Goal: Task Accomplishment & Management: Complete application form

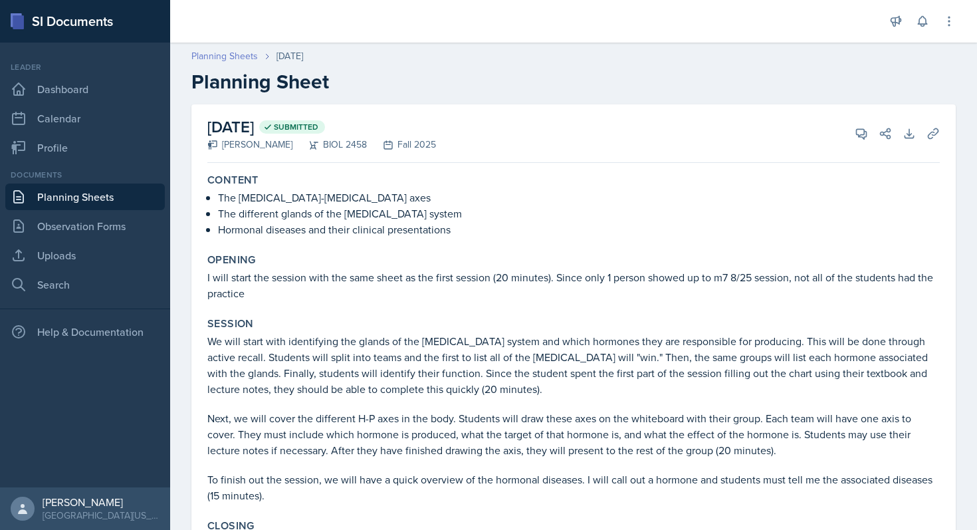
click at [236, 57] on link "Planning Sheets" at bounding box center [224, 56] width 66 height 14
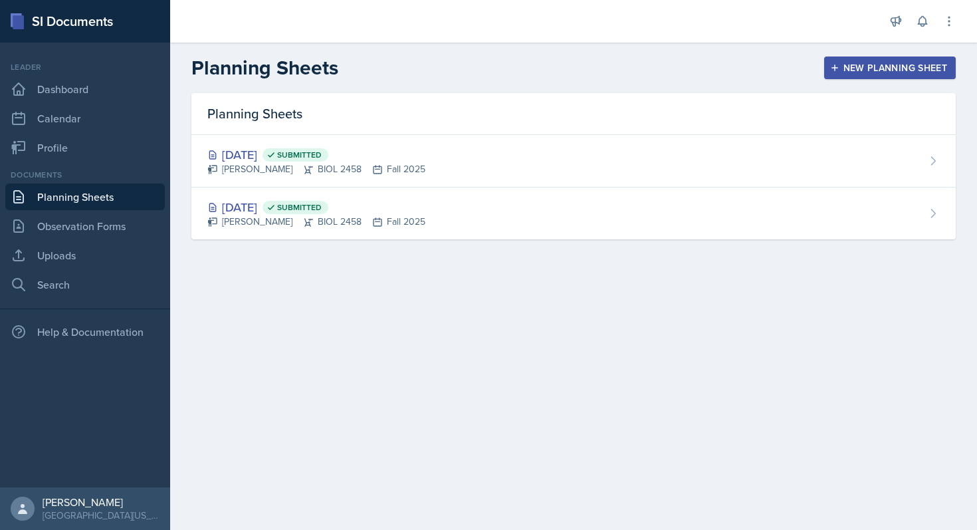
click at [838, 67] on icon "button" at bounding box center [834, 67] width 9 height 9
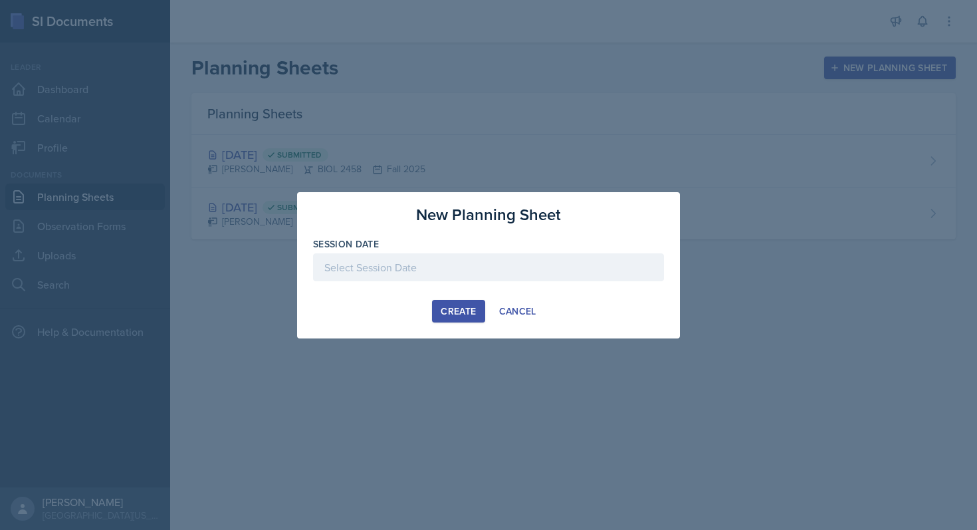
click at [447, 272] on div at bounding box center [488, 267] width 351 height 28
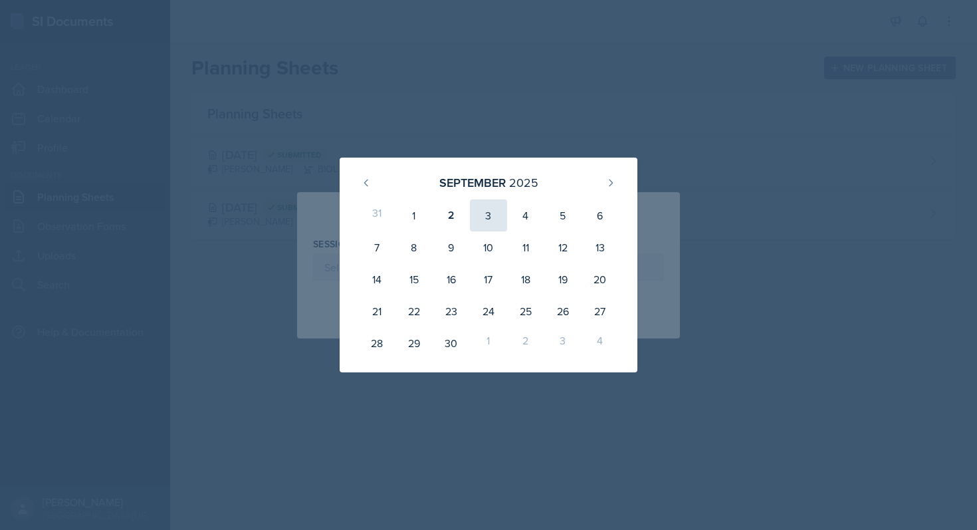
click at [487, 207] on div "3" at bounding box center [488, 215] width 37 height 32
type input "[DATE]"
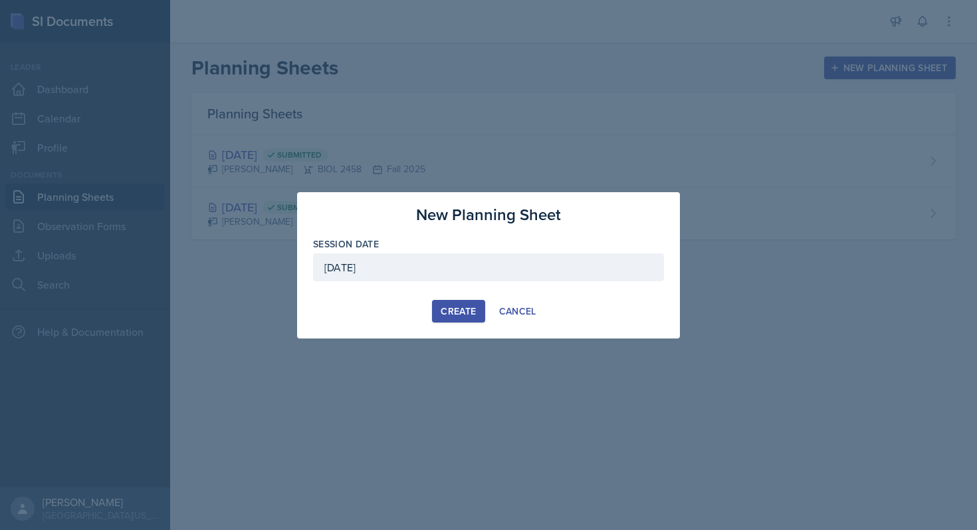
click at [445, 307] on div "Create" at bounding box center [458, 311] width 35 height 11
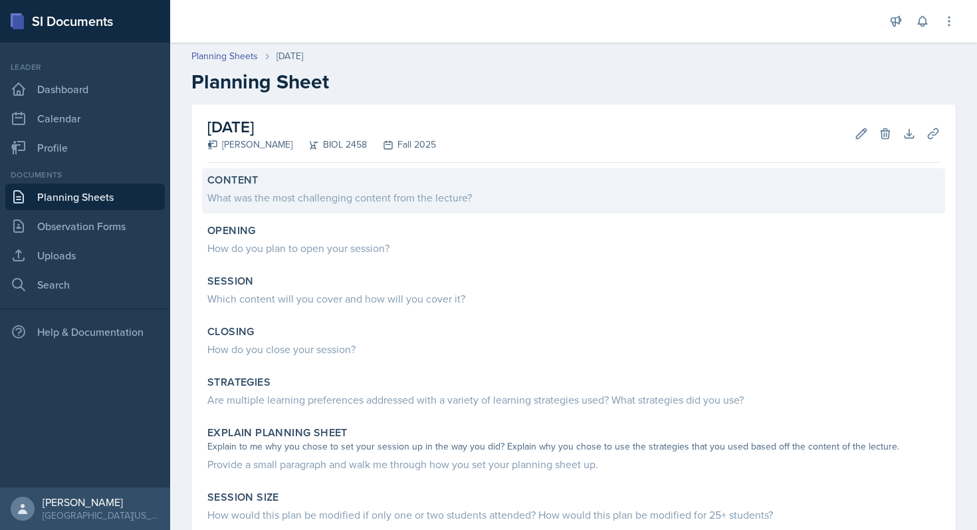
click at [348, 196] on div "What was the most challenging content from the lecture?" at bounding box center [573, 198] width 733 height 16
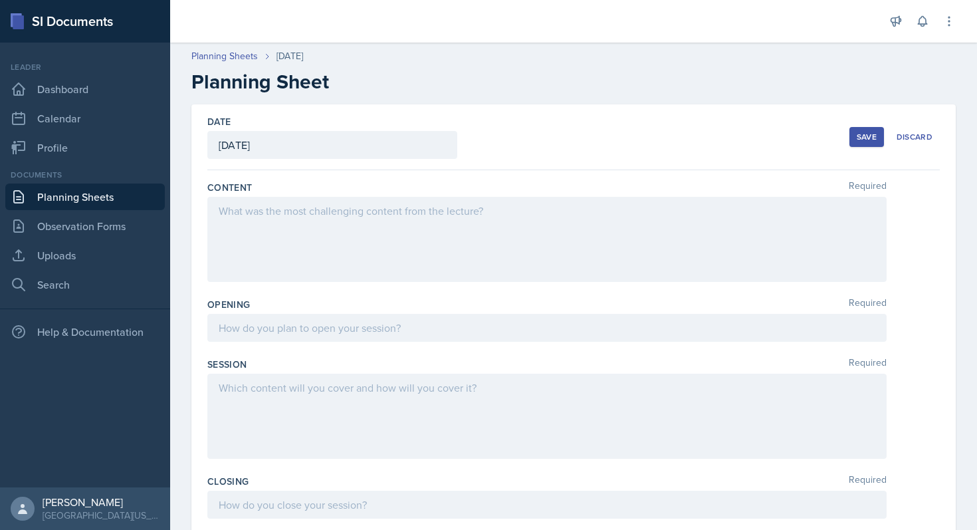
click at [330, 225] on div at bounding box center [547, 239] width 680 height 85
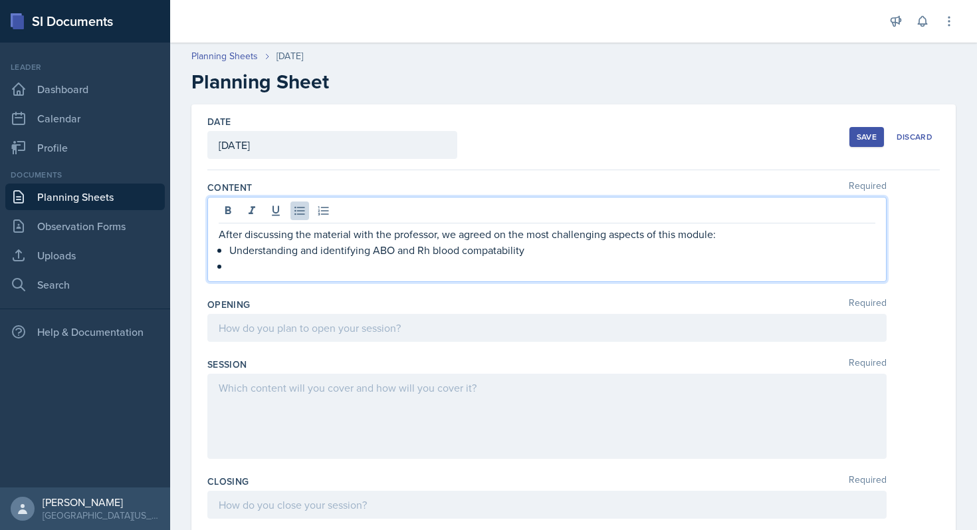
click at [495, 257] on p "Understanding and identifying ABO and Rh blood compatability" at bounding box center [552, 250] width 646 height 16
click at [495, 255] on p "Understanding and identifying ABO and Rh blood compatability" at bounding box center [552, 250] width 646 height 16
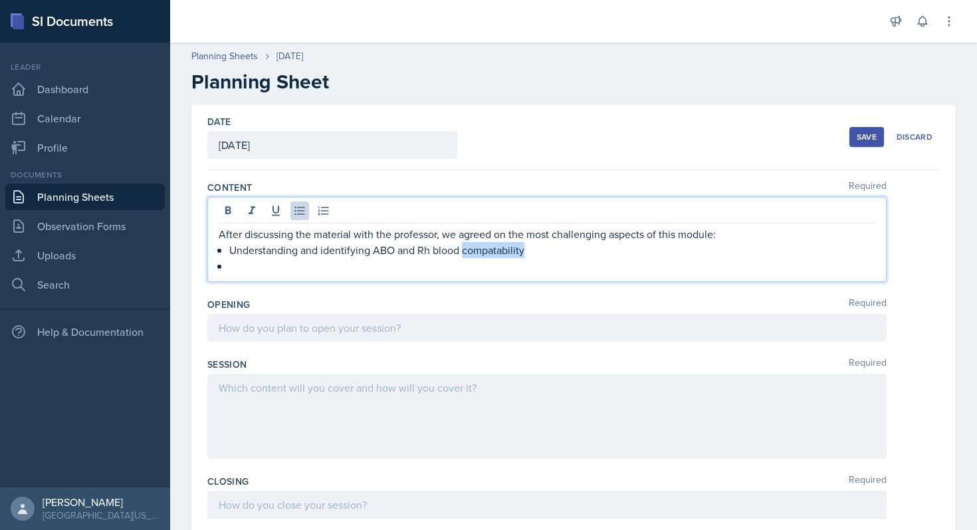
click at [495, 255] on p "Understanding and identifying ABO and Rh blood compatability" at bounding box center [552, 250] width 646 height 16
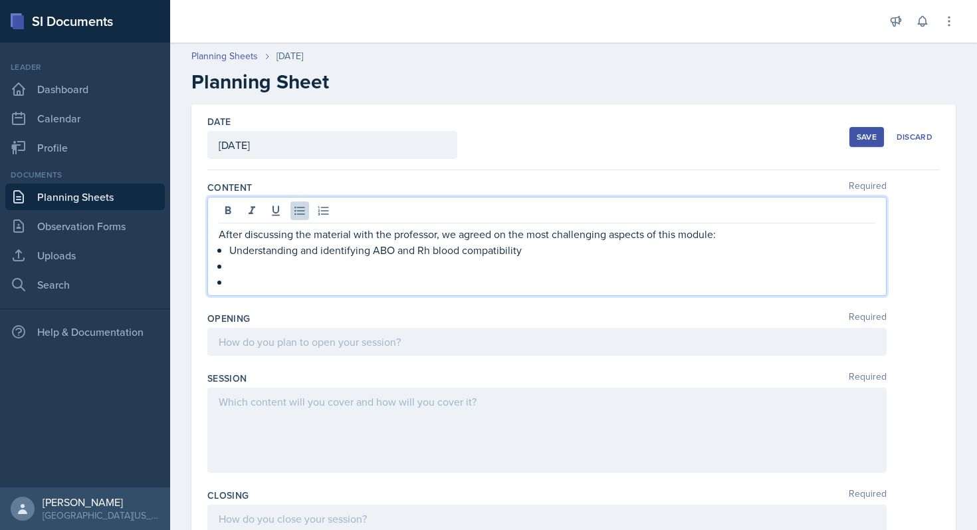
drag, startPoint x: 495, startPoint y: 255, endPoint x: 640, endPoint y: 1, distance: 291.5
click at [0, 0] on div "SI Documents Leader Dashboard Calendar Profile Documents Planning Sheets Observ…" at bounding box center [488, 265] width 977 height 530
click at [244, 289] on p at bounding box center [552, 282] width 646 height 16
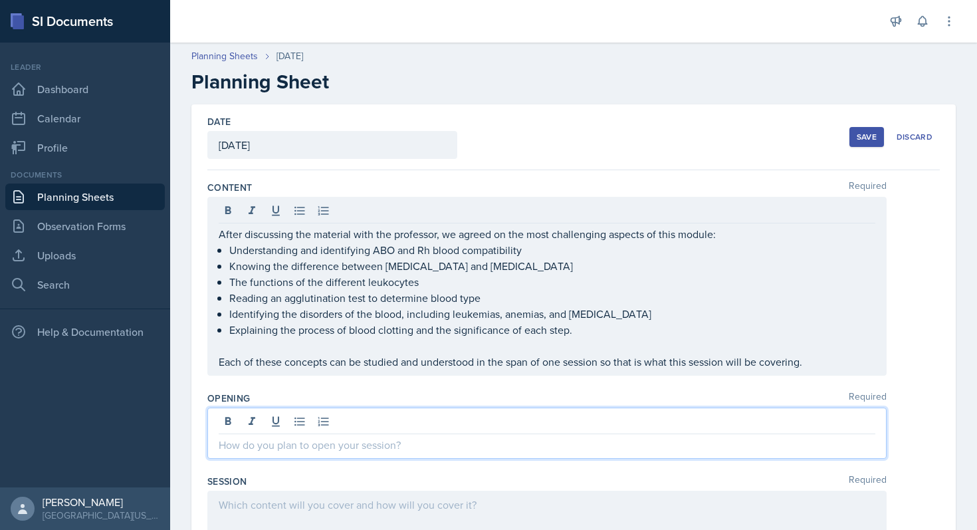
click at [418, 426] on div at bounding box center [547, 433] width 680 height 51
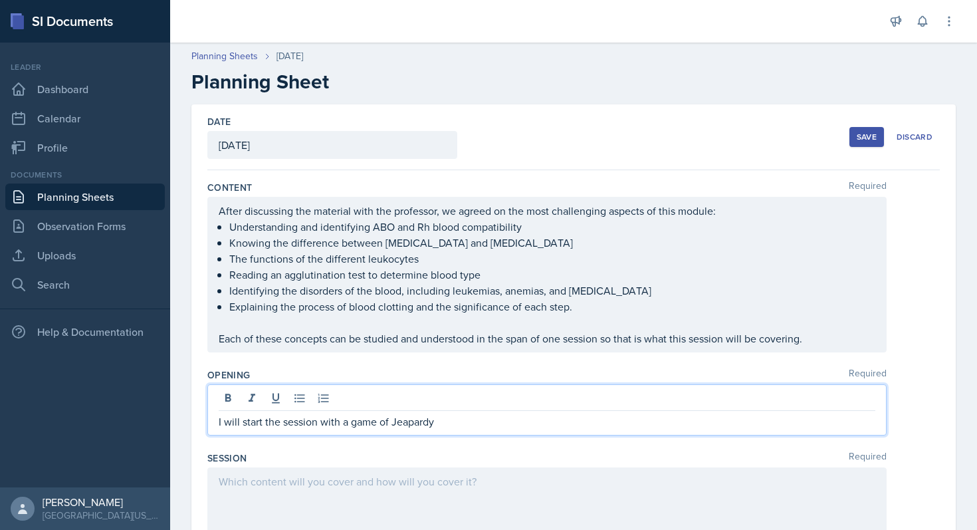
click at [412, 421] on p "I will start the session with a game of Jeapardy" at bounding box center [547, 422] width 657 height 16
click at [407, 422] on p "I will start the session with a game of Jeapardy" at bounding box center [547, 422] width 657 height 16
click at [466, 426] on p "I will start the session with a game of Jeaopardy" at bounding box center [547, 422] width 657 height 16
click at [418, 421] on p "I will start the session with a game of Jeaopardy" at bounding box center [547, 422] width 657 height 16
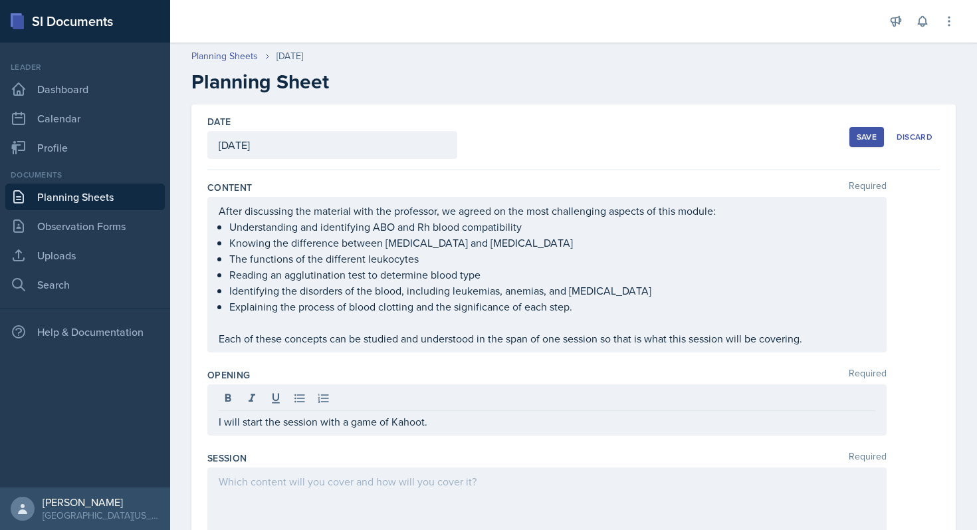
click at [866, 136] on div "Save" at bounding box center [867, 137] width 20 height 11
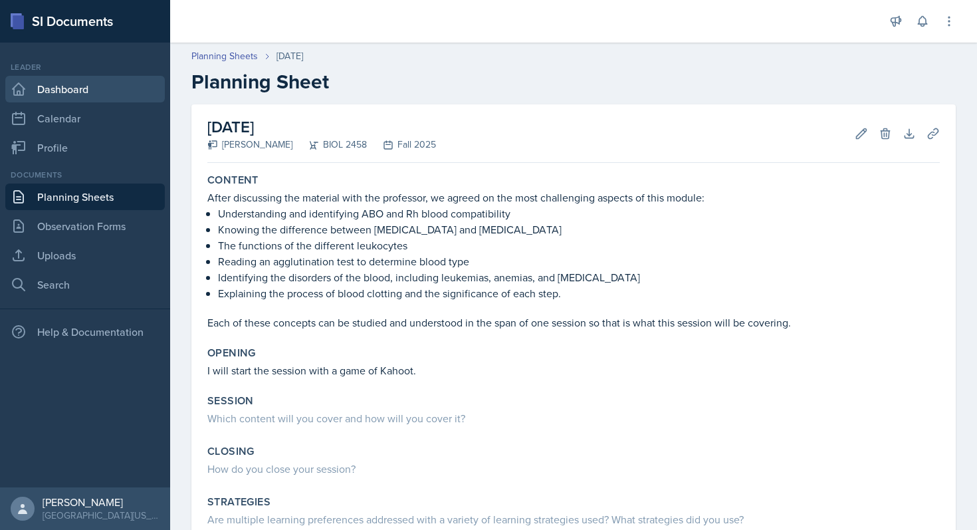
click at [66, 96] on link "Dashboard" at bounding box center [85, 89] width 160 height 27
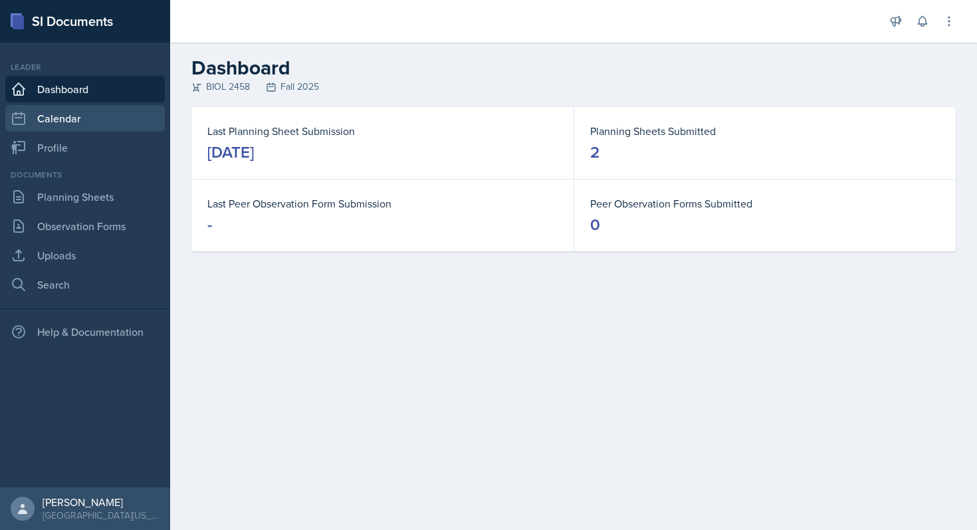
click at [65, 119] on link "Calendar" at bounding box center [85, 118] width 160 height 27
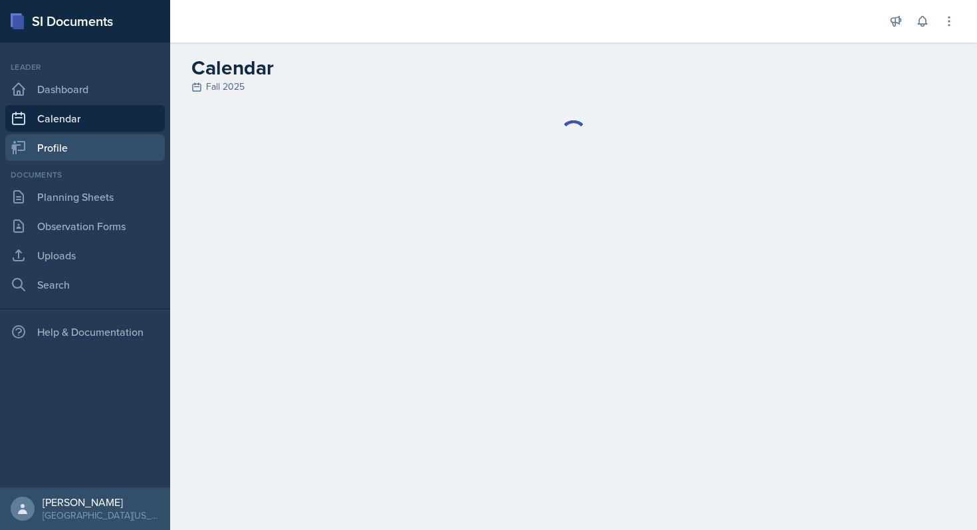
click at [63, 145] on link "Profile" at bounding box center [85, 147] width 160 height 27
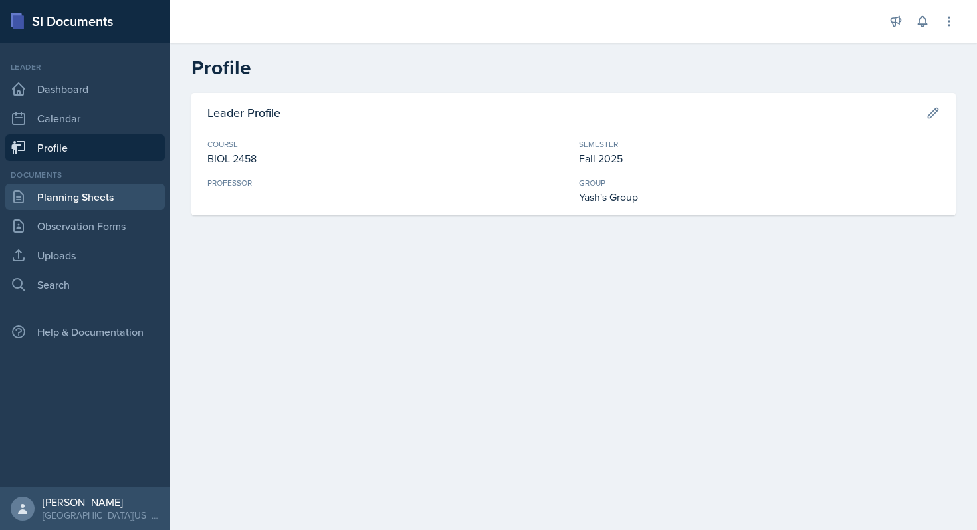
click at [79, 202] on link "Planning Sheets" at bounding box center [85, 197] width 160 height 27
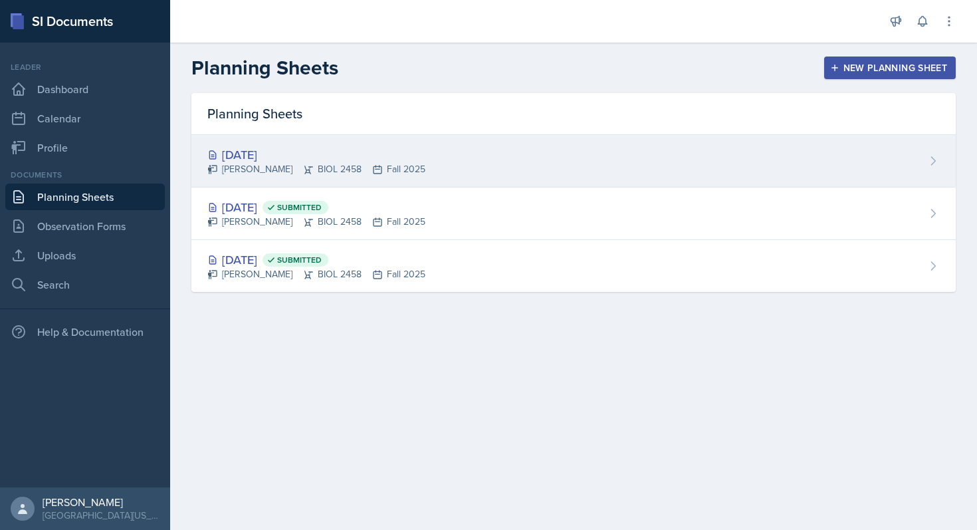
click at [301, 167] on div "[PERSON_NAME] BIOL 2458 Fall 2025" at bounding box center [316, 169] width 218 height 14
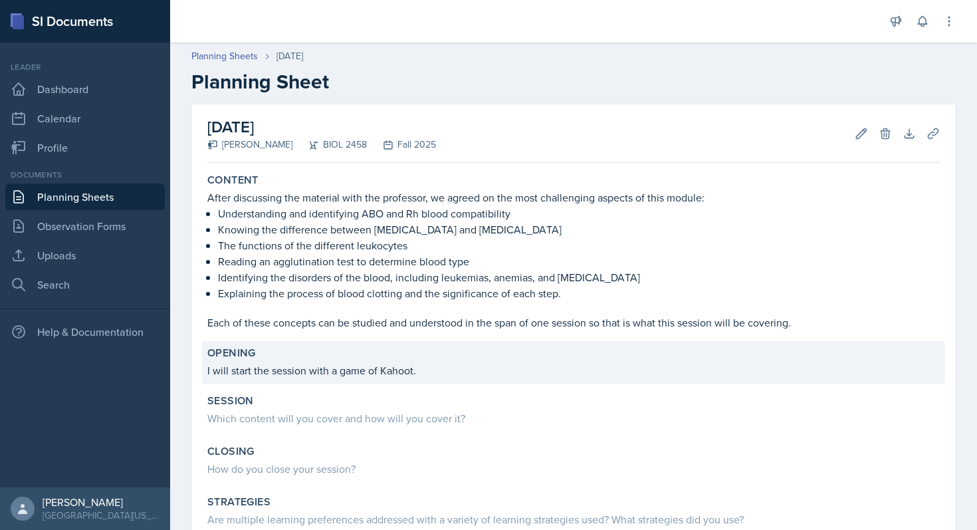
click at [398, 382] on div "Opening I will start the session with a game of Kahoot." at bounding box center [573, 362] width 743 height 43
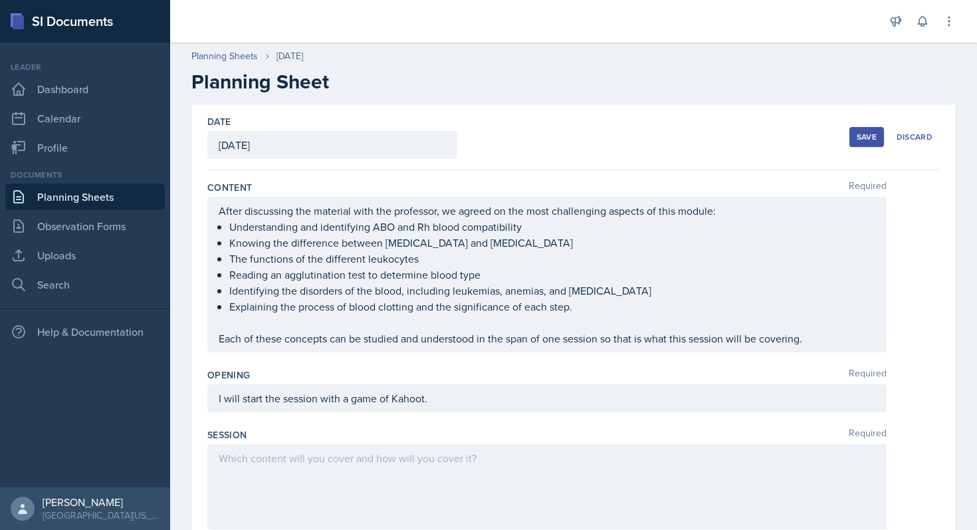
click at [407, 398] on div "I will start the session with a game of Kahoot." at bounding box center [547, 398] width 680 height 28
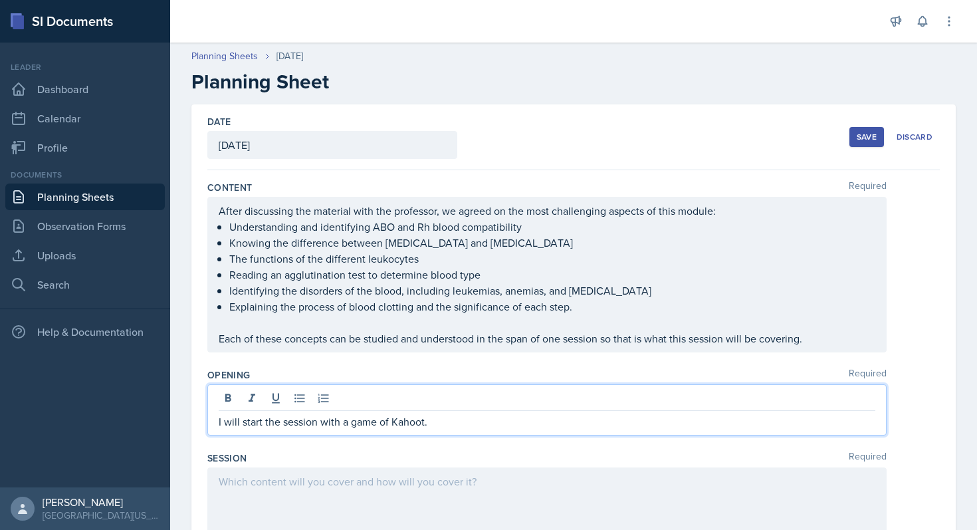
click at [407, 398] on div at bounding box center [547, 400] width 657 height 22
click at [404, 424] on p "I will start the session with a game of Kahoot." at bounding box center [547, 422] width 657 height 16
paste div
click at [394, 424] on p "I will start the session with a game of jeopardy." at bounding box center [547, 422] width 657 height 16
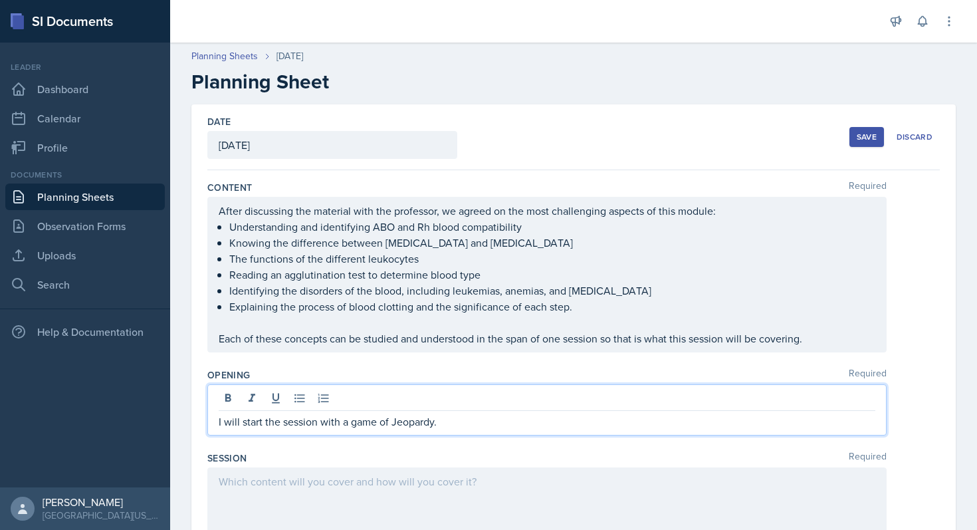
click at [460, 424] on p "I will start the session with a game of Jeopardy." at bounding box center [547, 422] width 657 height 16
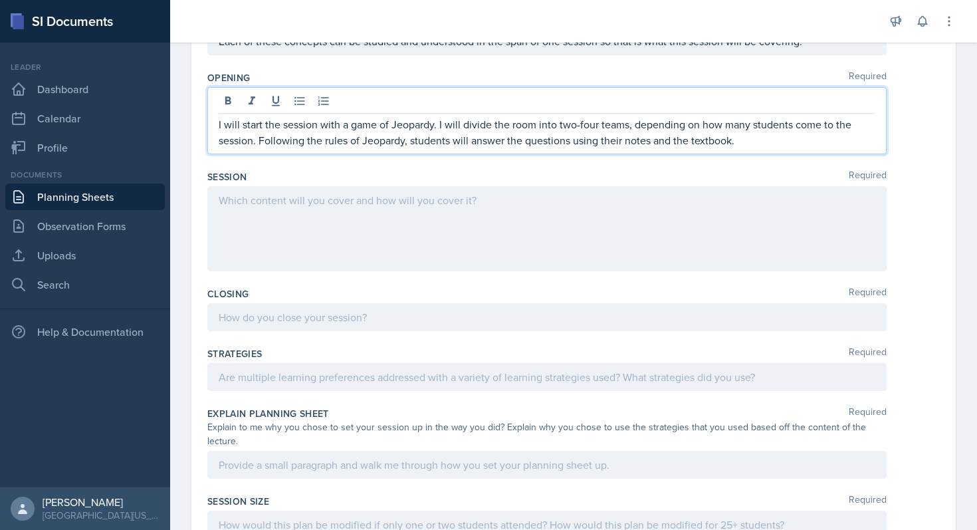
scroll to position [299, 0]
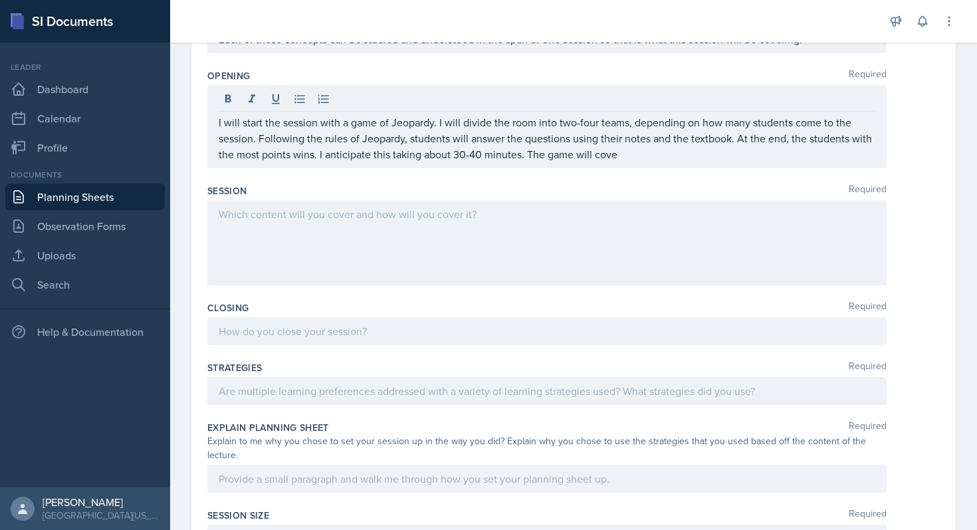
drag, startPoint x: 217, startPoint y: 124, endPoint x: 649, endPoint y: 160, distance: 433.1
click at [649, 160] on div "I will start the session with a game of Jeopardy. I will divide the room into t…" at bounding box center [547, 126] width 680 height 83
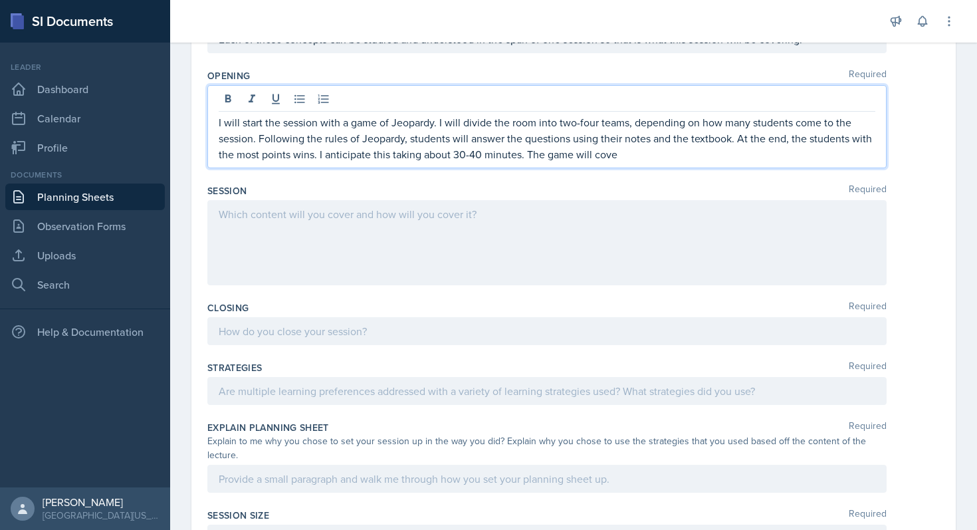
click at [645, 155] on p "I will start the session with a game of Jeopardy. I will divide the room into t…" at bounding box center [547, 138] width 657 height 48
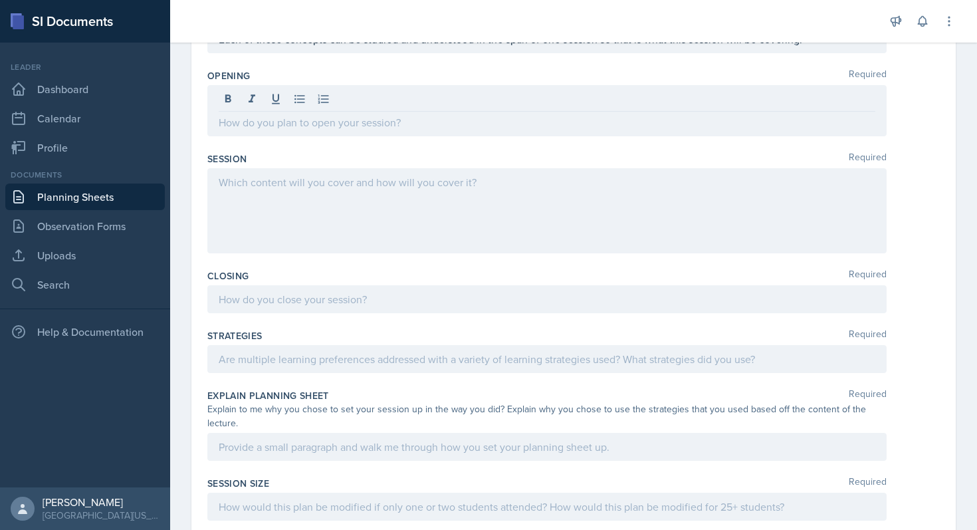
click at [475, 193] on div at bounding box center [547, 210] width 680 height 85
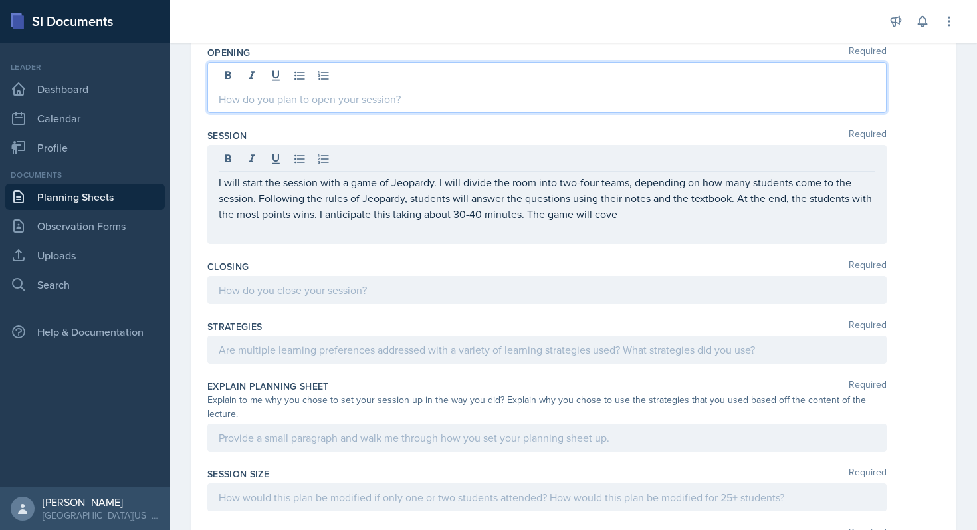
click at [320, 91] on p at bounding box center [547, 99] width 657 height 16
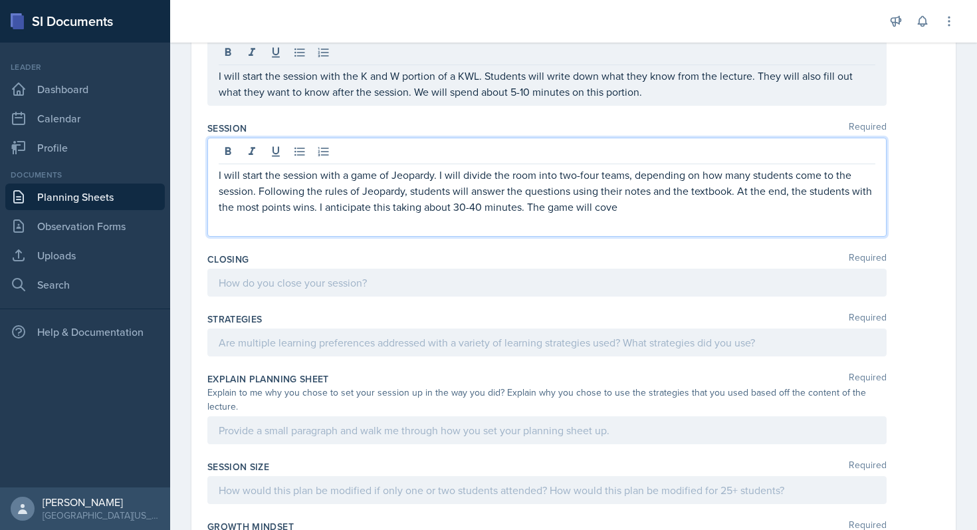
click at [612, 185] on p "I will start the session with a game of Jeopardy. I will divide the room into t…" at bounding box center [547, 191] width 657 height 48
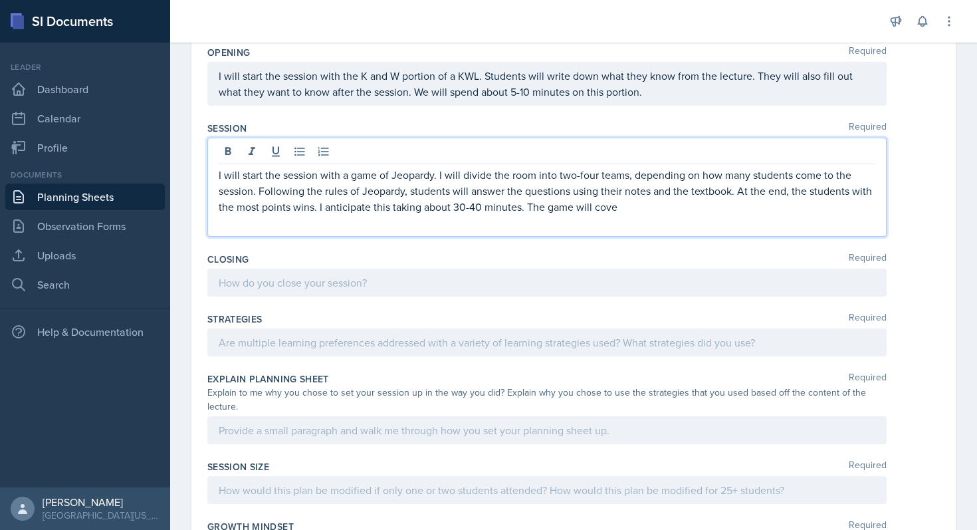
click at [634, 205] on p "I will start the session with a game of Jeopardy. I will divide the room into t…" at bounding box center [547, 191] width 657 height 48
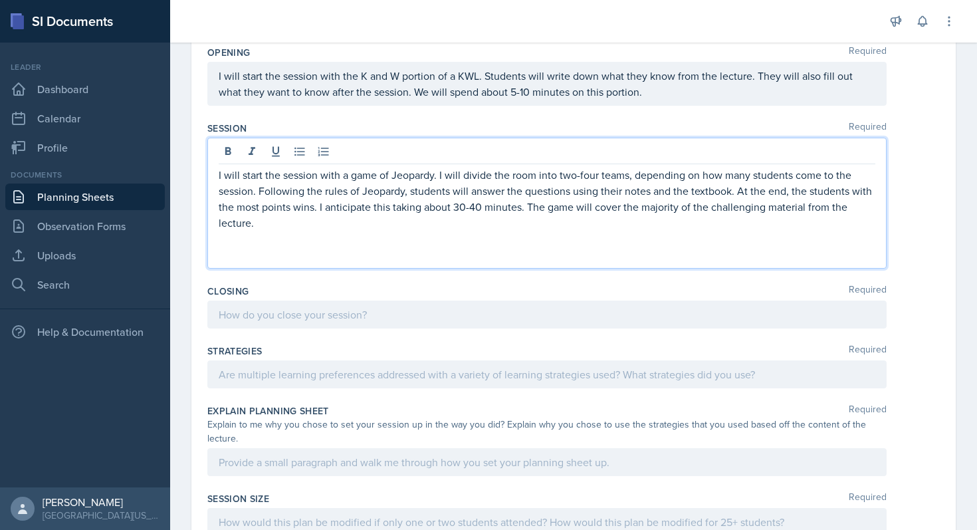
click at [574, 326] on div at bounding box center [547, 315] width 680 height 28
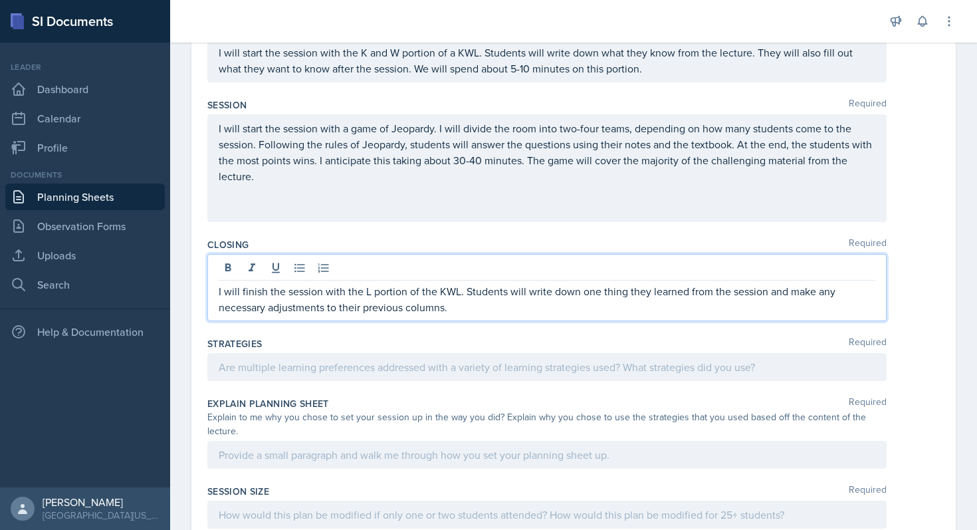
scroll to position [369, 0]
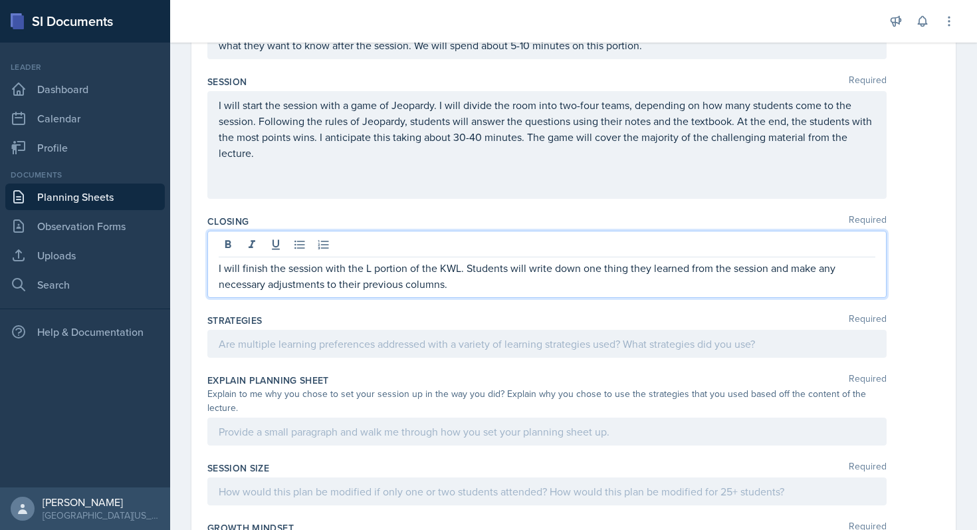
click at [471, 193] on p at bounding box center [547, 185] width 657 height 16
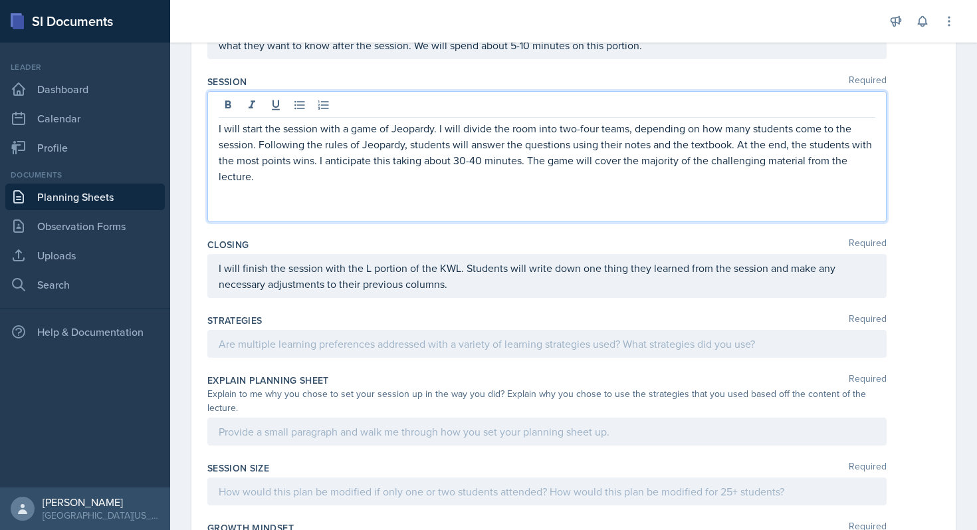
click at [259, 189] on p at bounding box center [547, 192] width 657 height 16
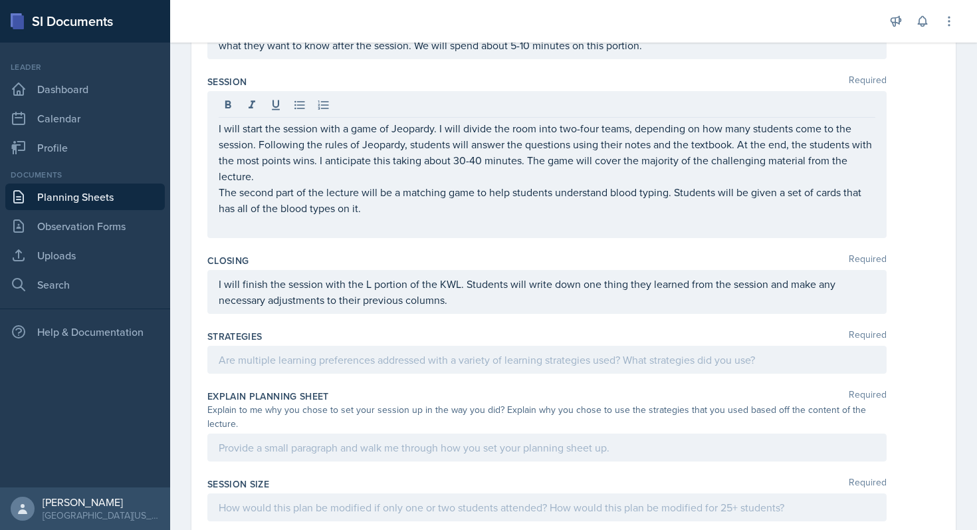
drag, startPoint x: 218, startPoint y: 210, endPoint x: 235, endPoint y: 210, distance: 16.6
click at [235, 210] on div "I will start the session with a game of Jeopardy. I will divide the room into t…" at bounding box center [547, 164] width 680 height 147
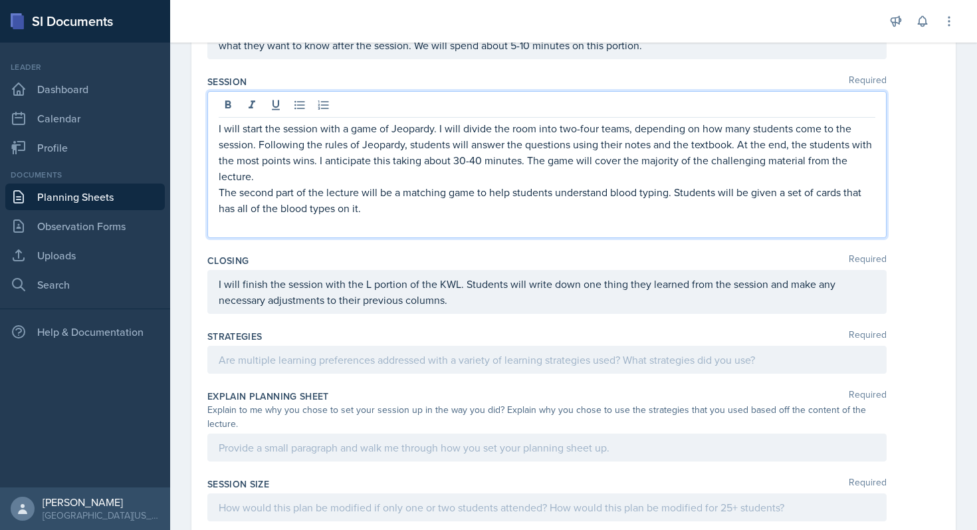
click at [346, 207] on p "The second part of the lecture will be a matching game to help students underst…" at bounding box center [547, 200] width 657 height 32
click at [410, 213] on p "The second part of the lecture will be a matching game to help students underst…" at bounding box center [547, 200] width 657 height 32
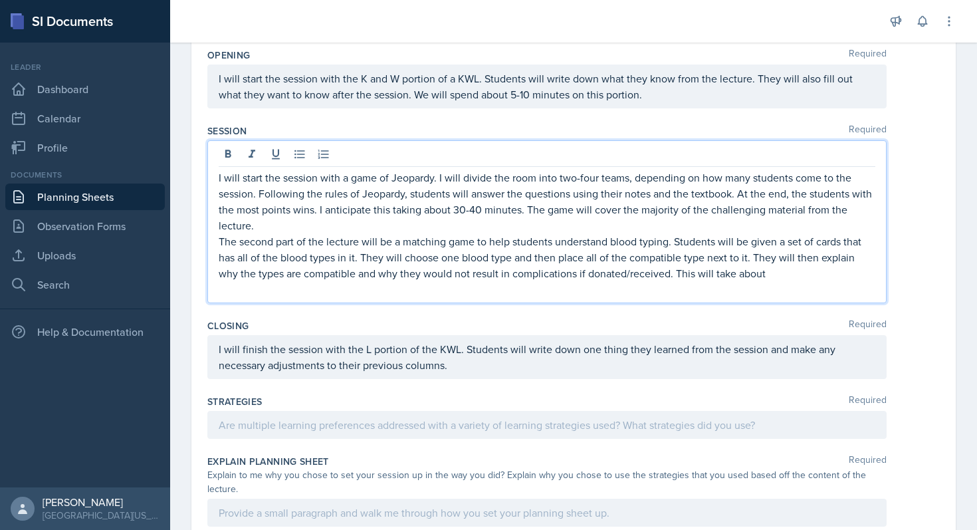
scroll to position [320, 0]
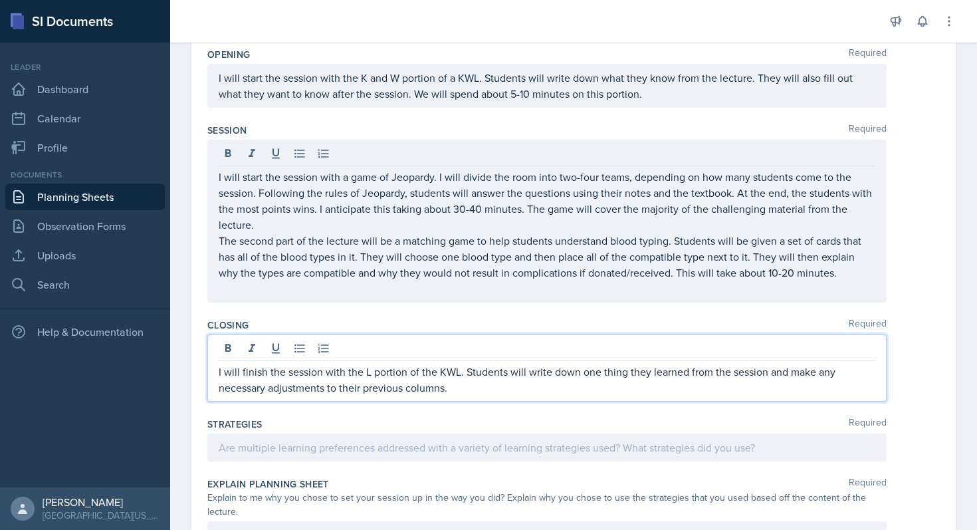
click at [467, 371] on p "I will finish the session with the L portion of the KWL. Students will write do…" at bounding box center [547, 380] width 657 height 32
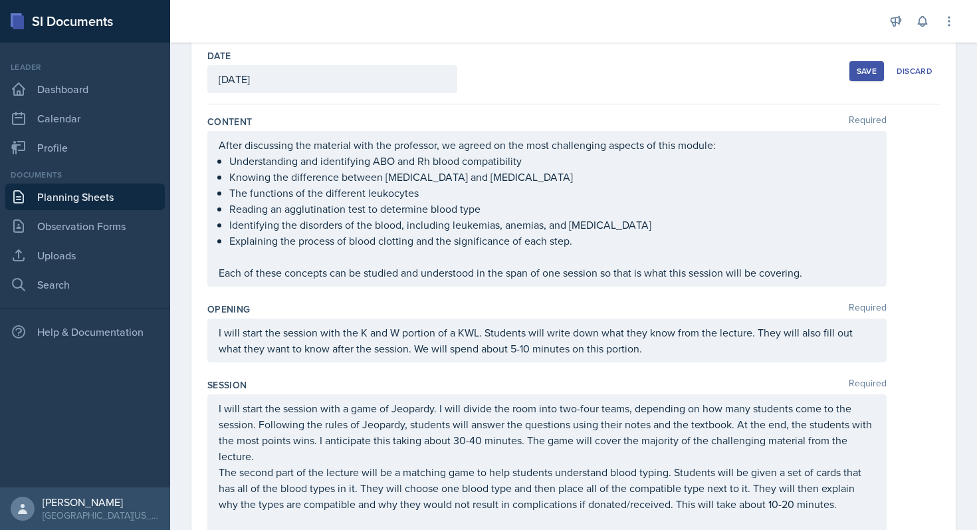
scroll to position [66, 0]
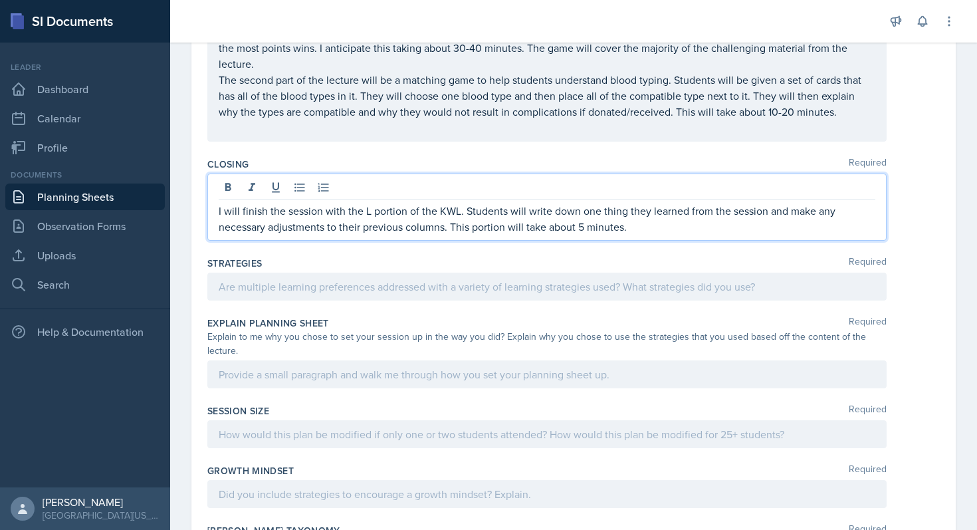
click at [513, 295] on p at bounding box center [547, 287] width 657 height 16
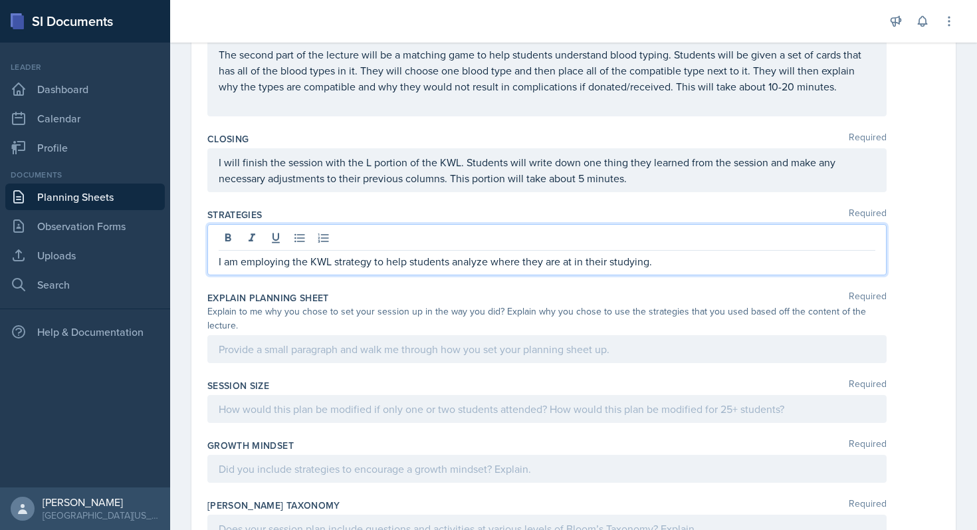
scroll to position [485, 0]
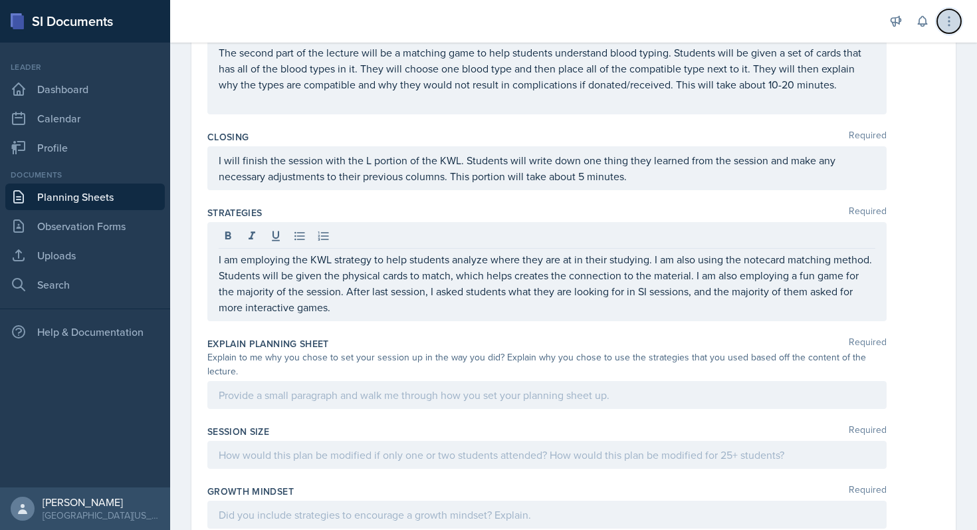
click at [950, 23] on icon at bounding box center [949, 21] width 13 height 13
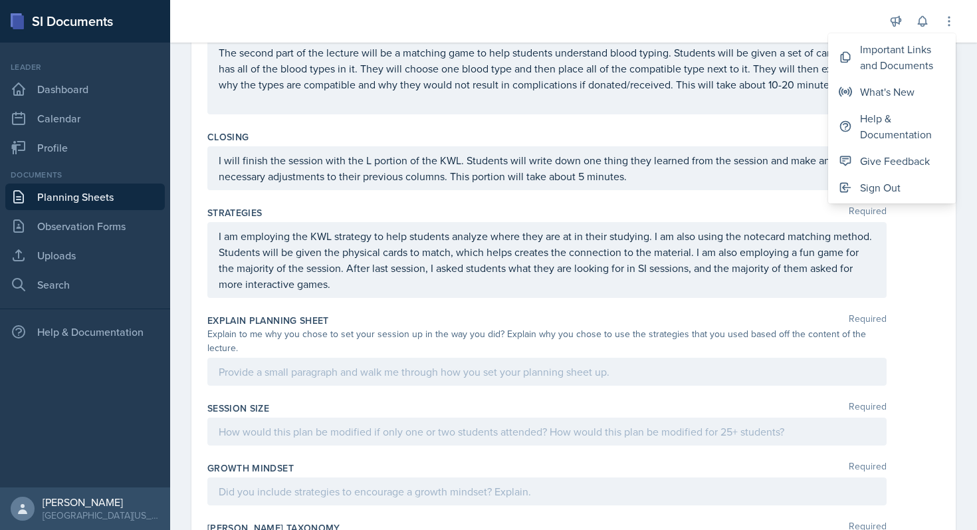
click at [480, 358] on div at bounding box center [547, 372] width 680 height 28
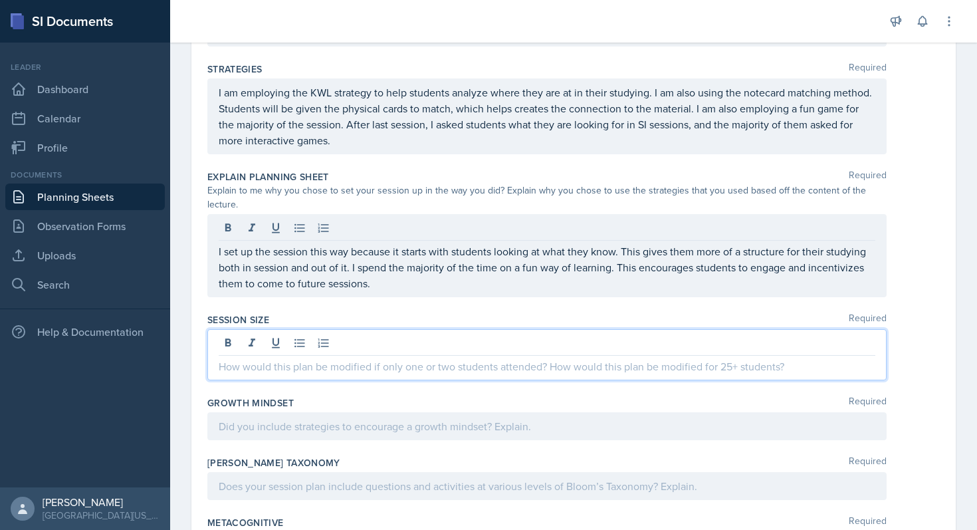
scroll to position [629, 0]
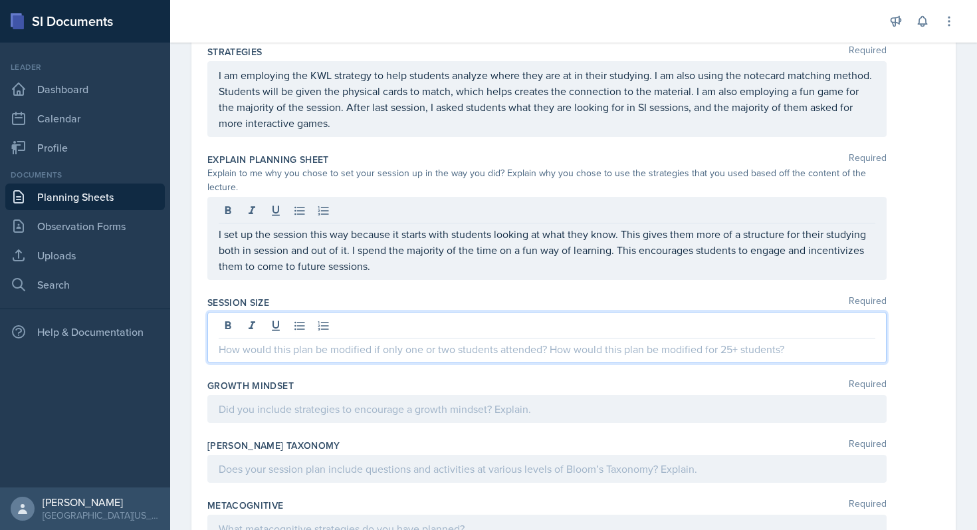
click at [488, 341] on p at bounding box center [547, 349] width 657 height 16
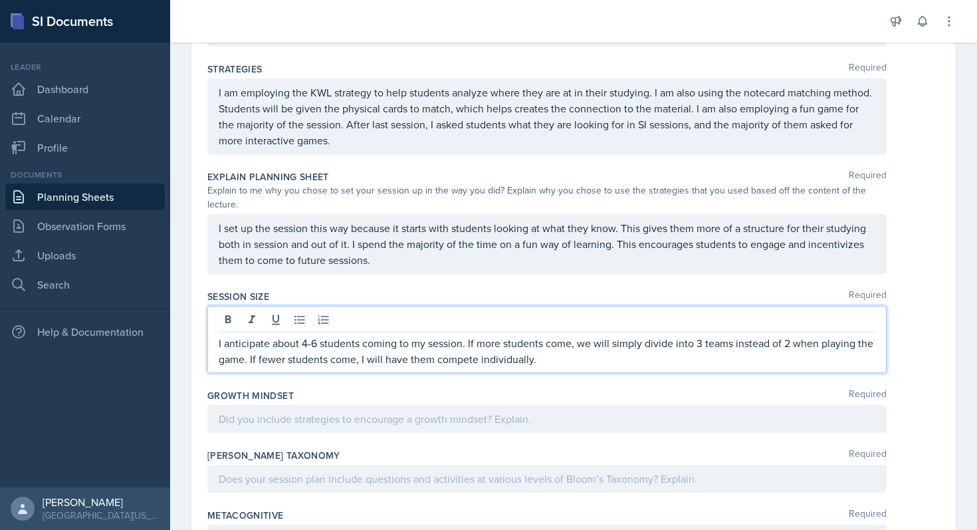
scroll to position [691, 0]
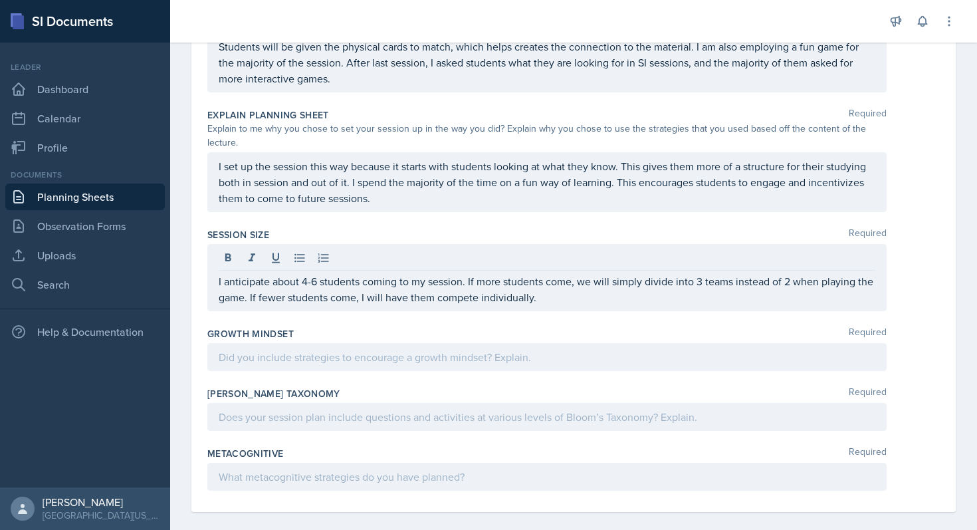
click at [338, 360] on div "Growth Mindset Required" at bounding box center [573, 352] width 733 height 60
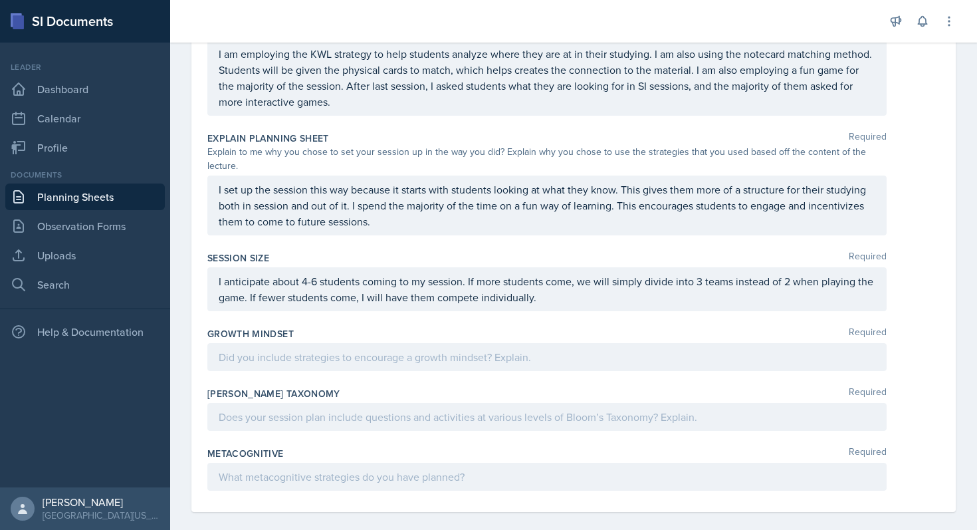
click at [338, 354] on div at bounding box center [547, 357] width 680 height 28
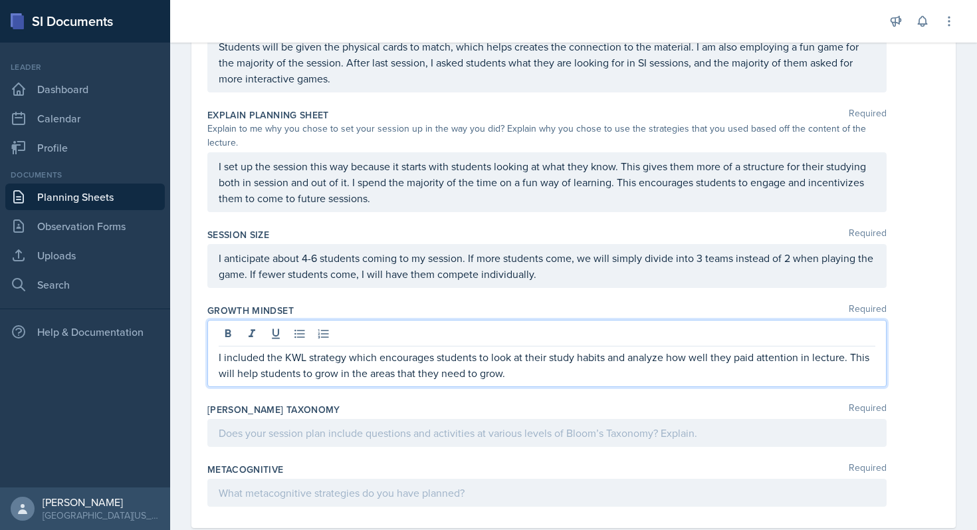
click at [285, 435] on div "[PERSON_NAME] Taxonomy Required" at bounding box center [573, 428] width 733 height 60
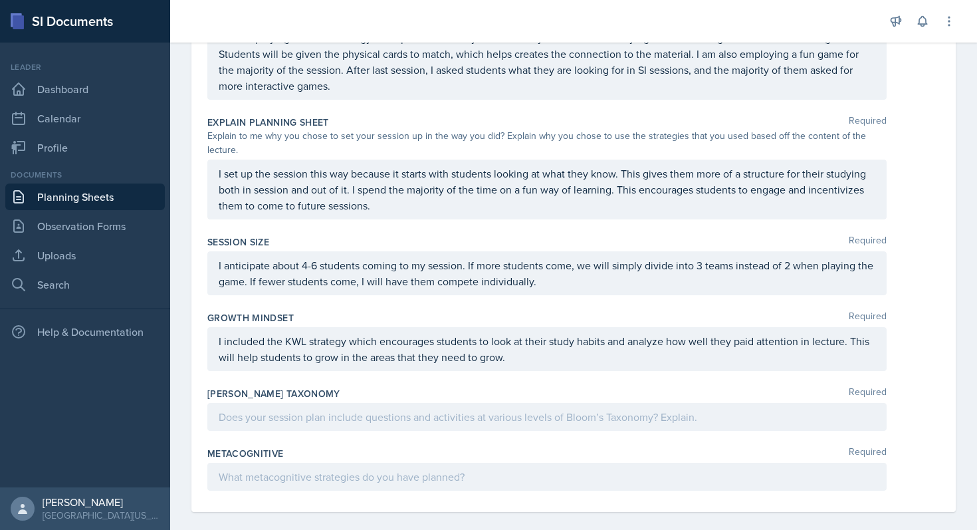
click at [304, 403] on div at bounding box center [547, 417] width 680 height 28
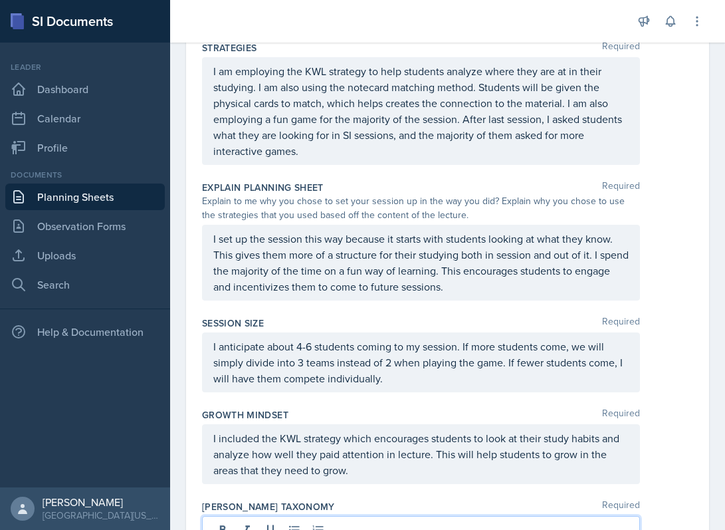
scroll to position [928, 0]
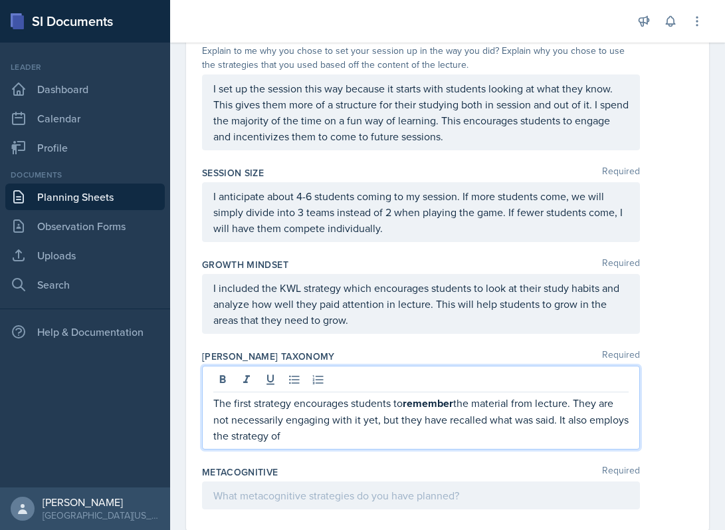
drag, startPoint x: 559, startPoint y: 424, endPoint x: 577, endPoint y: 444, distance: 26.8
click at [577, 444] on div "The first strategy encourages students to remember the material from lecture. T…" at bounding box center [421, 408] width 438 height 84
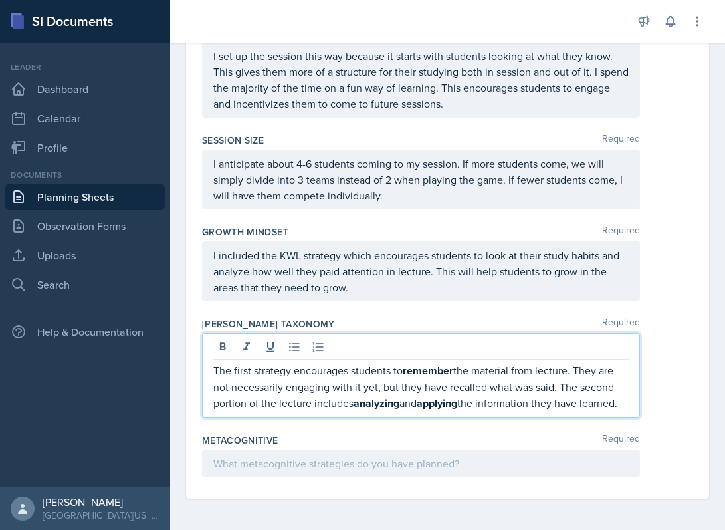
click at [525, 463] on p at bounding box center [421, 463] width 416 height 16
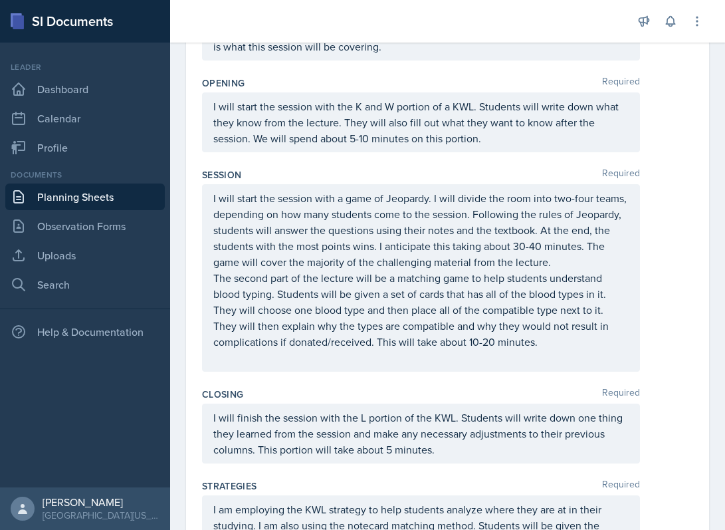
scroll to position [0, 0]
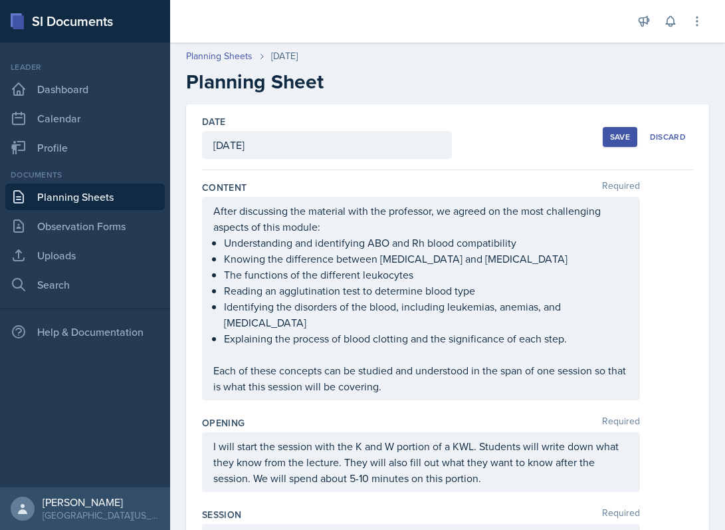
click at [616, 132] on div "Save" at bounding box center [620, 137] width 20 height 11
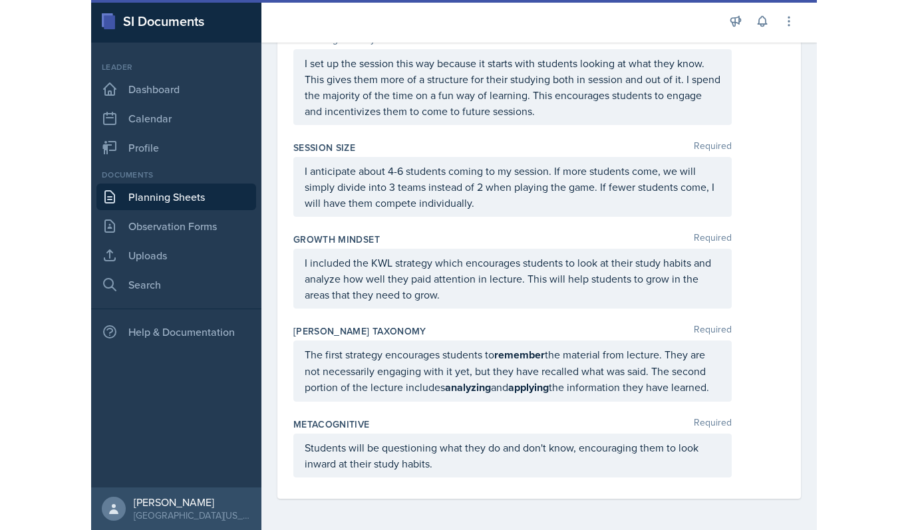
scroll to position [764, 0]
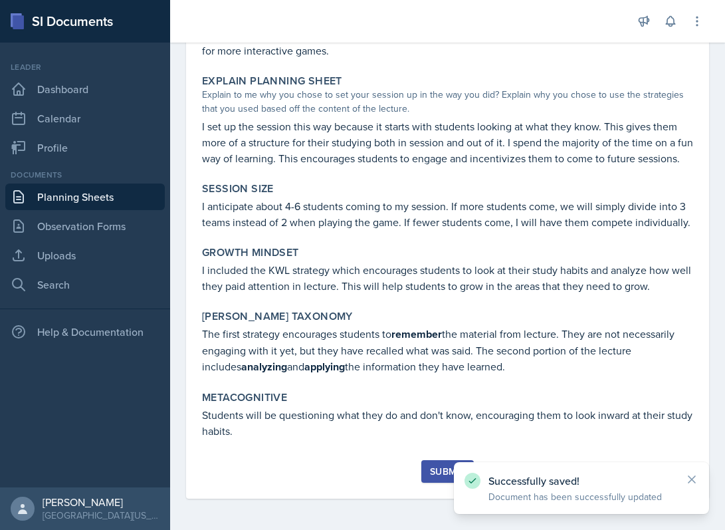
click at [440, 466] on div "Submit" at bounding box center [447, 471] width 35 height 11
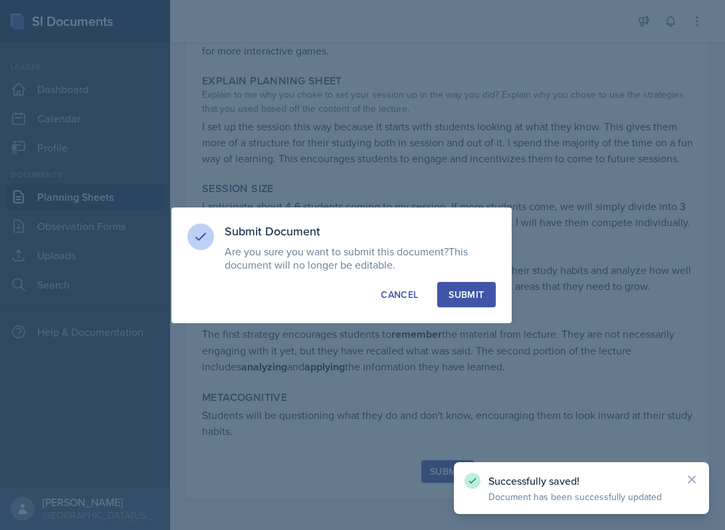
click at [459, 289] on div "Submit" at bounding box center [466, 294] width 35 height 13
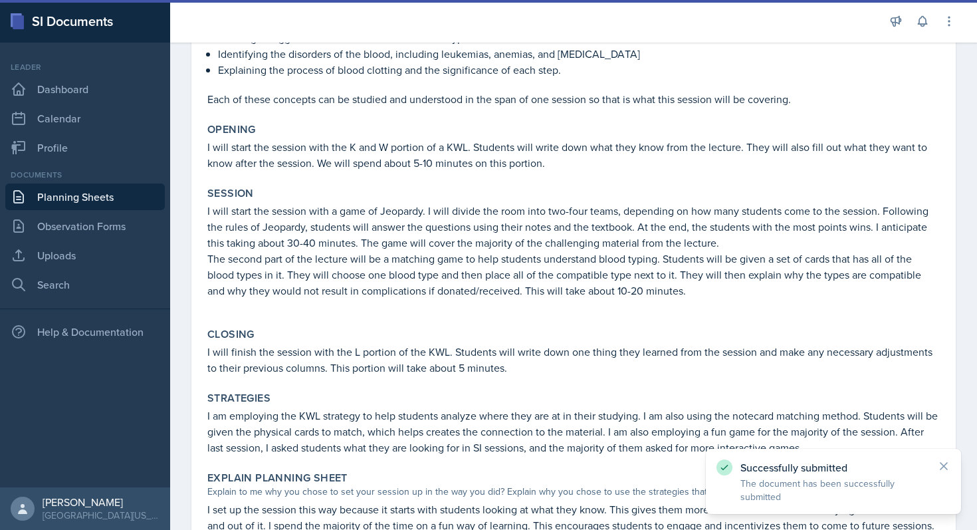
scroll to position [0, 0]
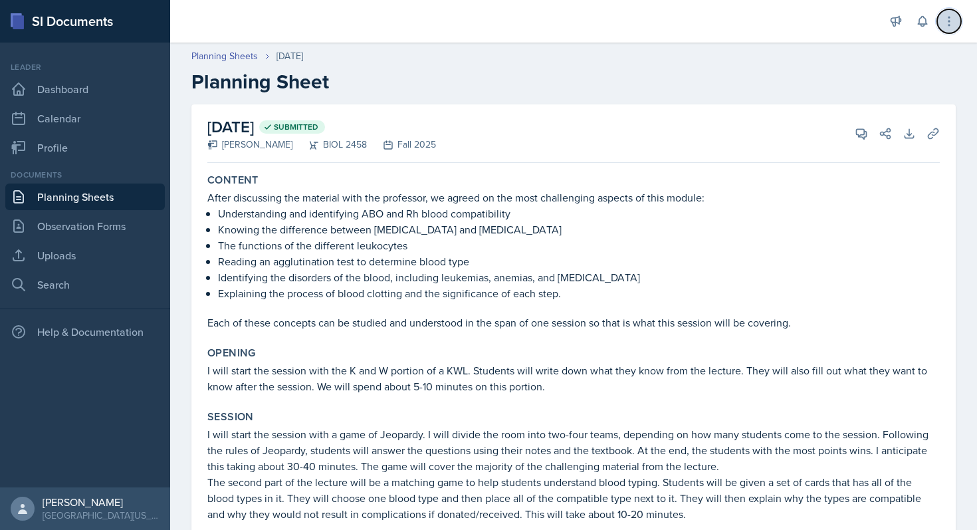
click at [940, 21] on button at bounding box center [950, 21] width 24 height 24
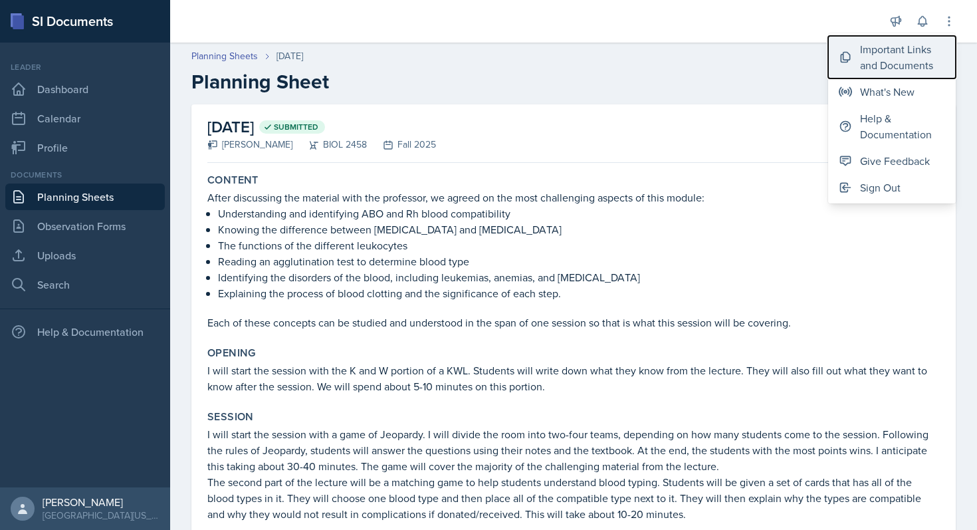
click at [915, 49] on div "Important Links and Documents" at bounding box center [902, 57] width 85 height 32
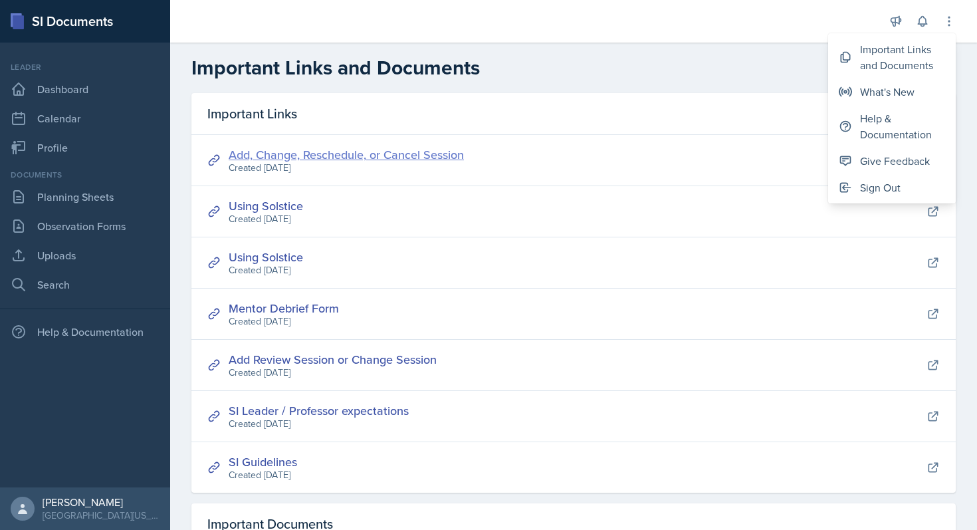
click at [359, 154] on link "Add, Change, Reschedule, or Cancel Session" at bounding box center [346, 154] width 235 height 17
